Goal: Task Accomplishment & Management: Manage account settings

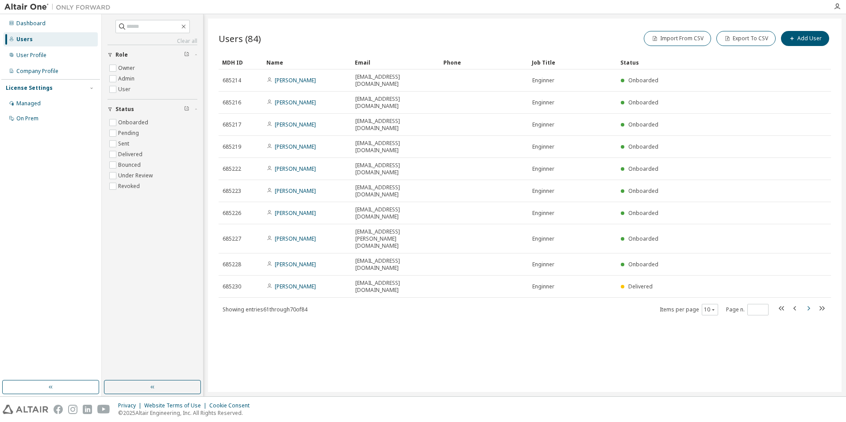
click at [809, 303] on icon "button" at bounding box center [808, 308] width 11 height 11
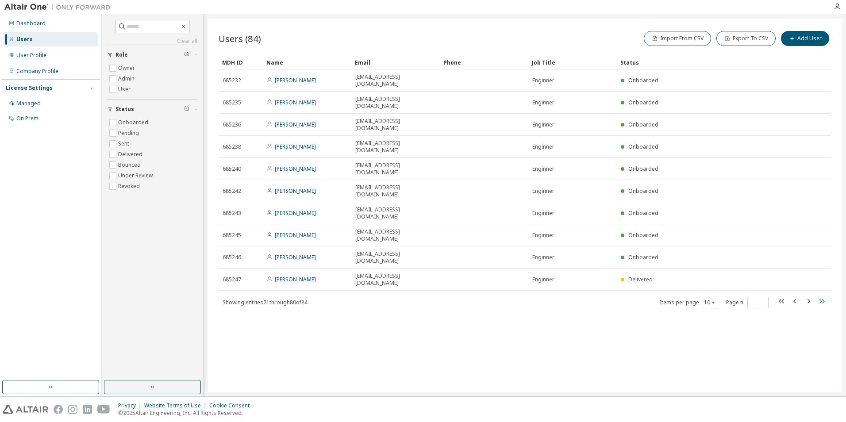
click at [821, 299] on icon "button" at bounding box center [822, 301] width 5 height 4
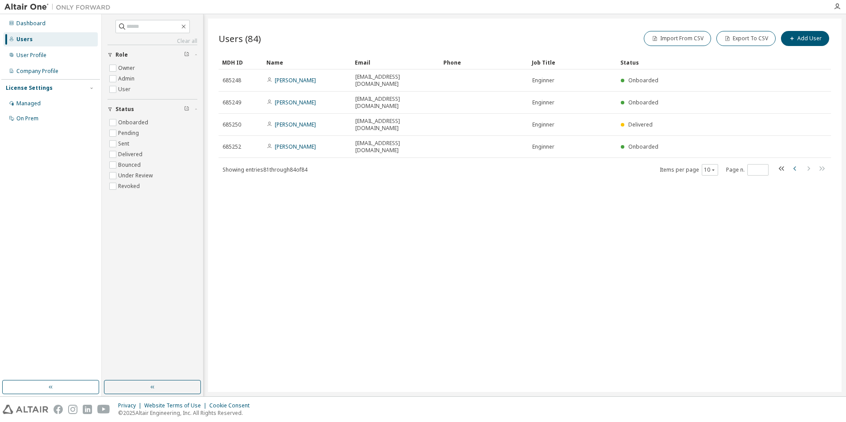
click at [795, 163] on icon "button" at bounding box center [795, 168] width 11 height 11
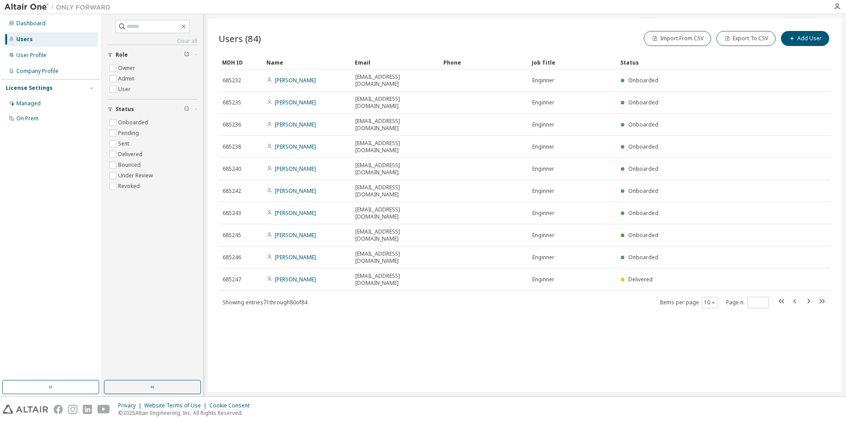
click at [792, 296] on icon "button" at bounding box center [795, 301] width 11 height 11
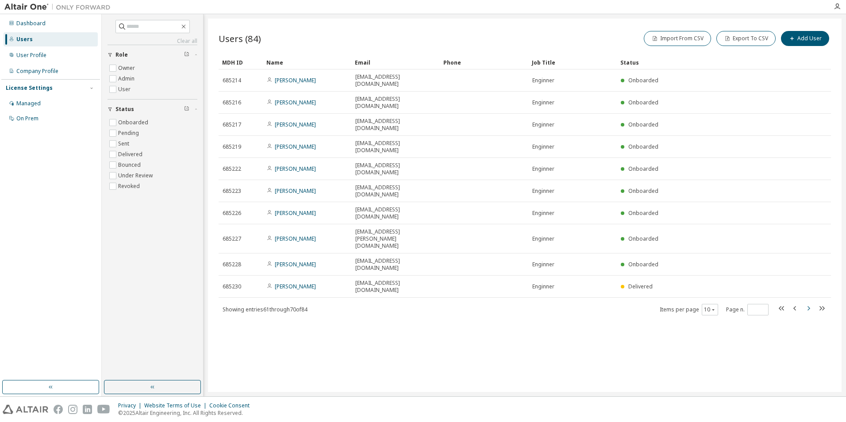
click at [807, 303] on icon "button" at bounding box center [808, 308] width 11 height 11
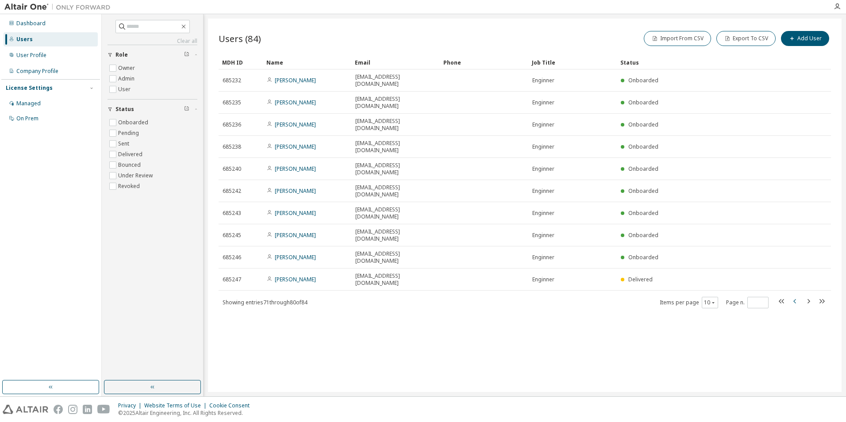
click at [794, 296] on icon "button" at bounding box center [795, 301] width 11 height 11
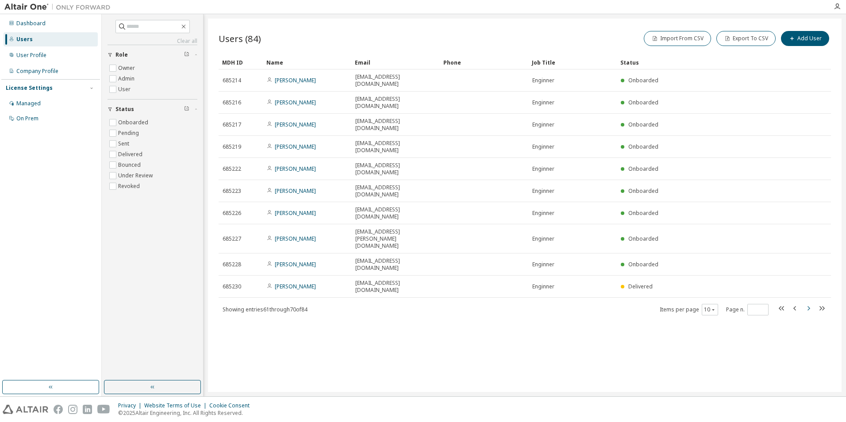
click at [811, 303] on icon "button" at bounding box center [808, 308] width 11 height 11
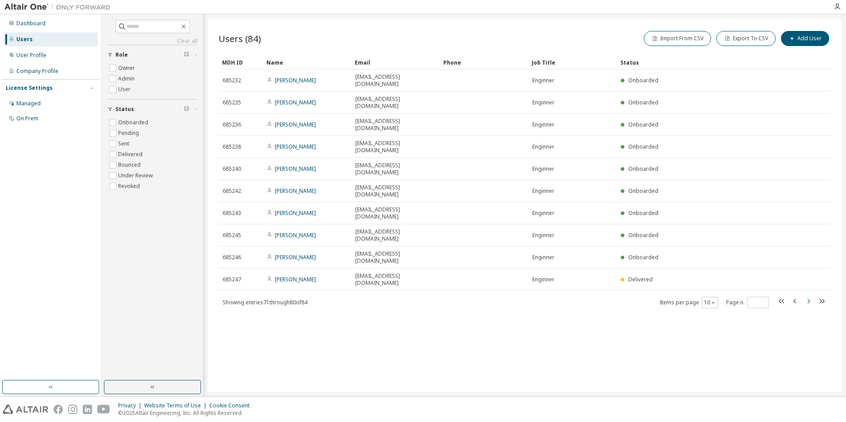
click at [811, 296] on icon "button" at bounding box center [808, 301] width 11 height 11
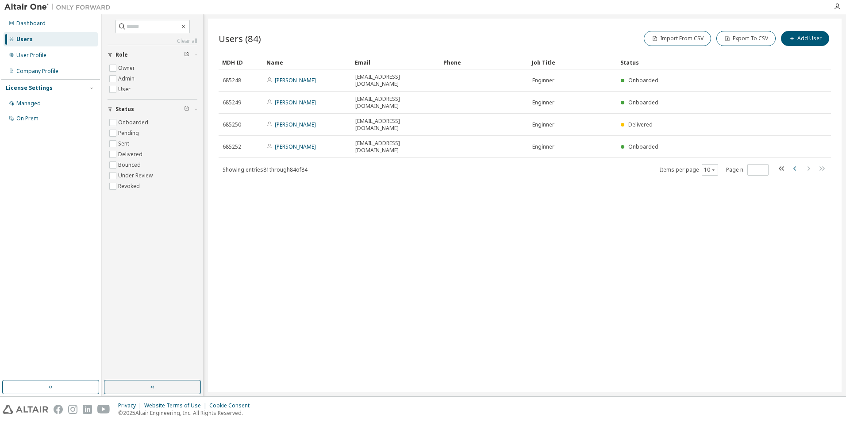
click at [792, 163] on icon "button" at bounding box center [795, 168] width 11 height 11
type input "*"
